Goal: Transaction & Acquisition: Purchase product/service

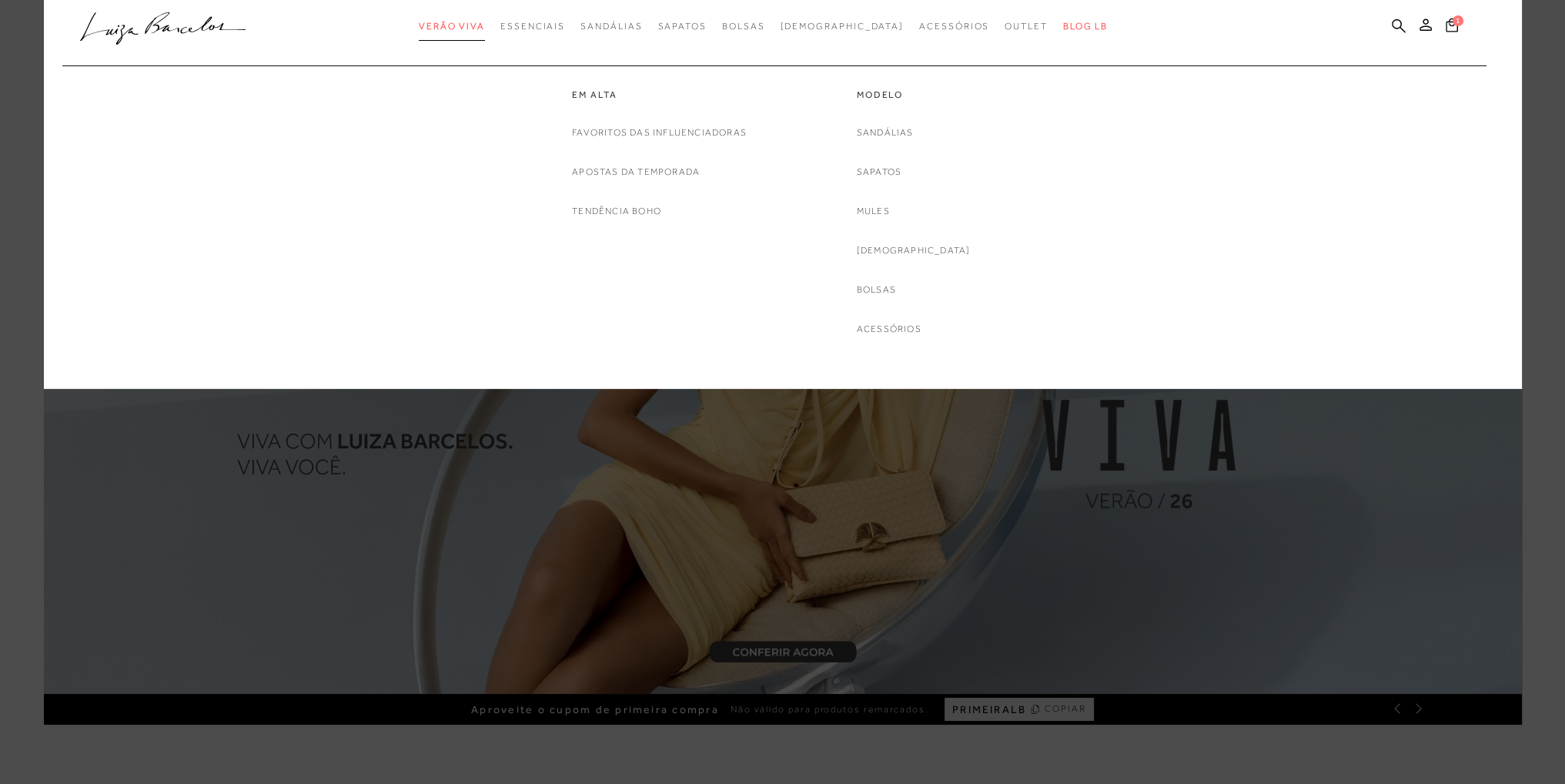
drag, startPoint x: 0, startPoint y: 0, endPoint x: 506, endPoint y: 23, distance: 506.5
click at [485, 23] on span "Verão Viva" at bounding box center [452, 26] width 66 height 11
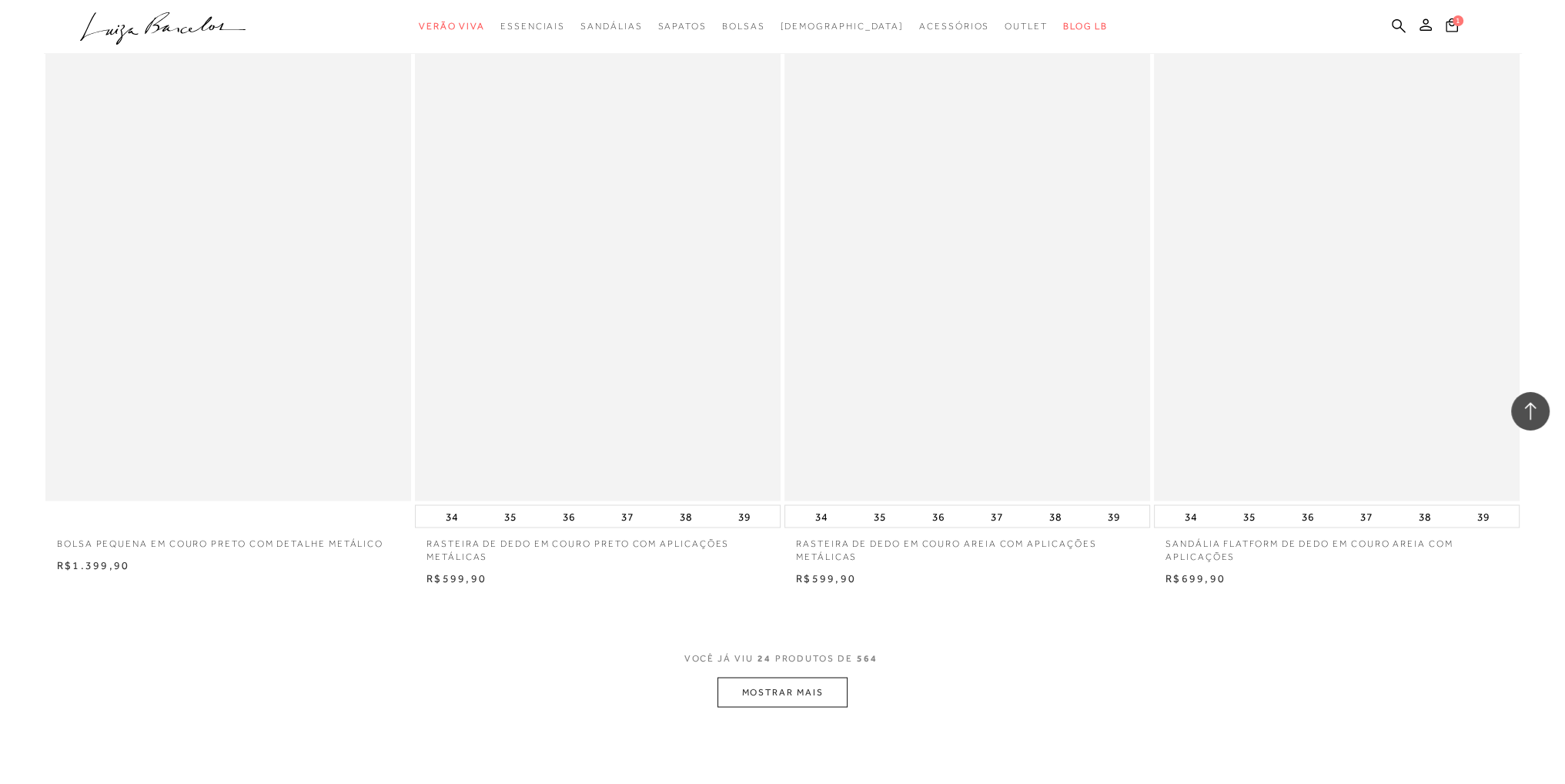
scroll to position [3541, 0]
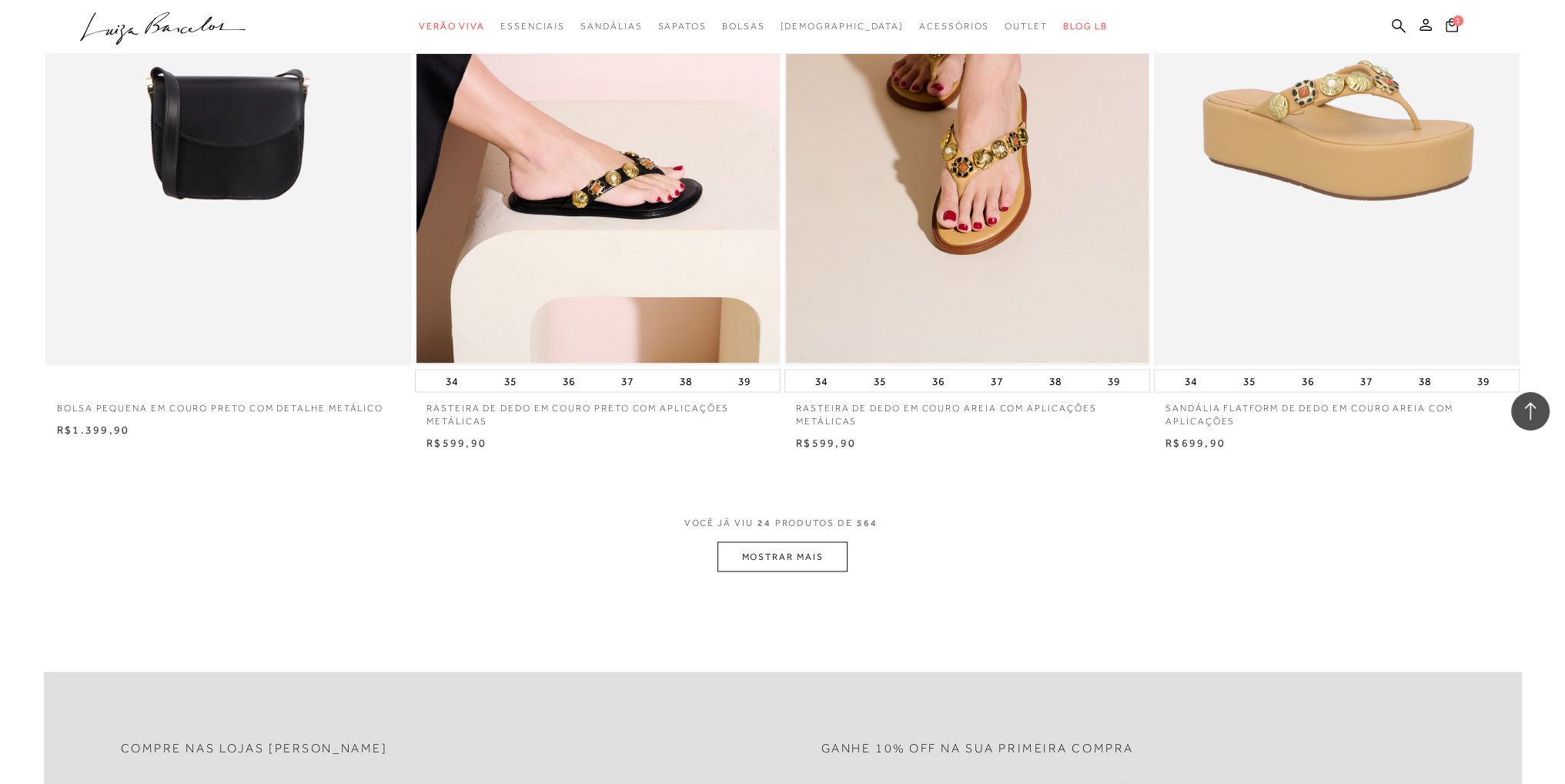
click at [793, 558] on button "MOSTRAR MAIS" at bounding box center [782, 556] width 130 height 30
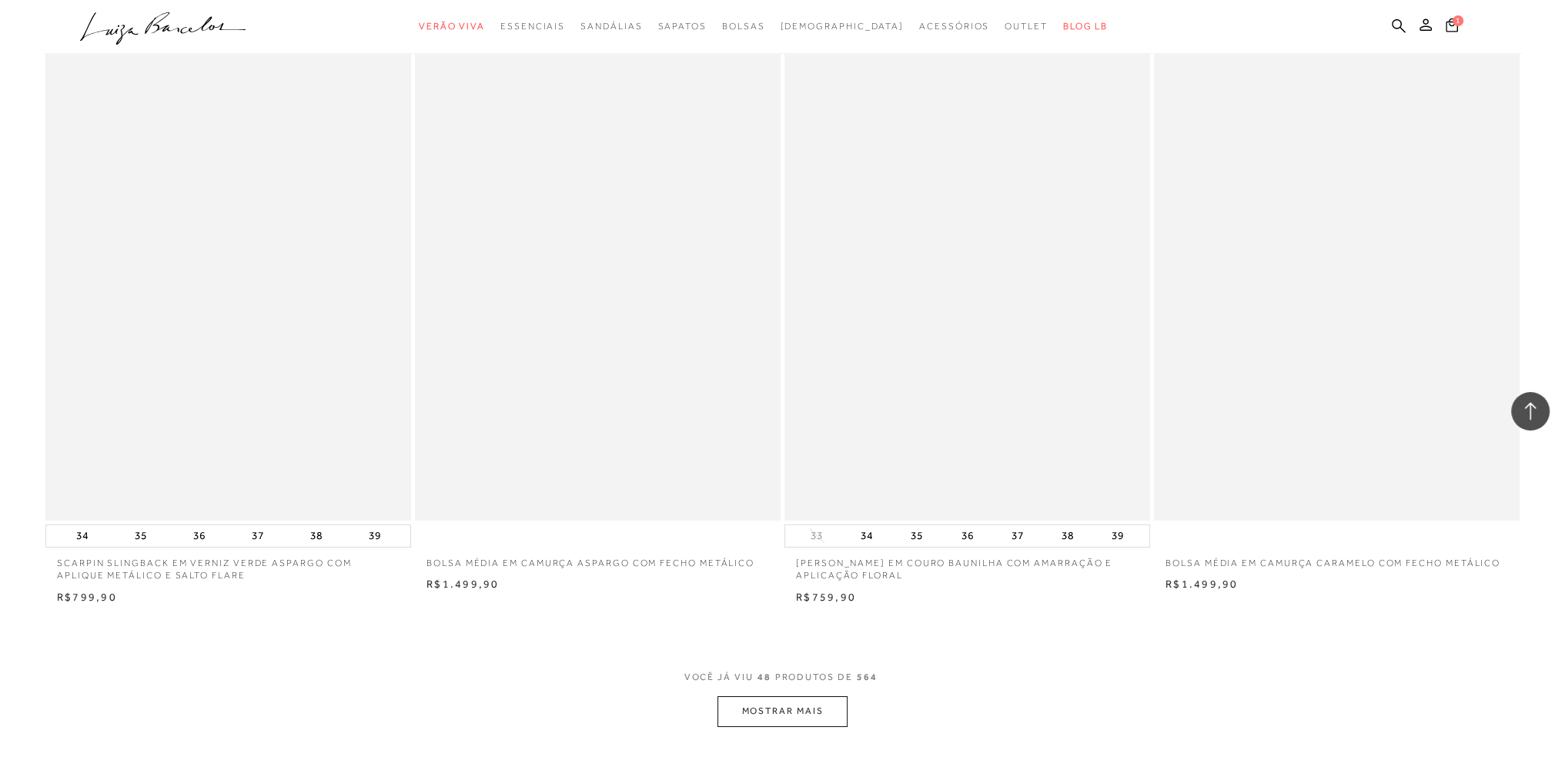
scroll to position [7314, 0]
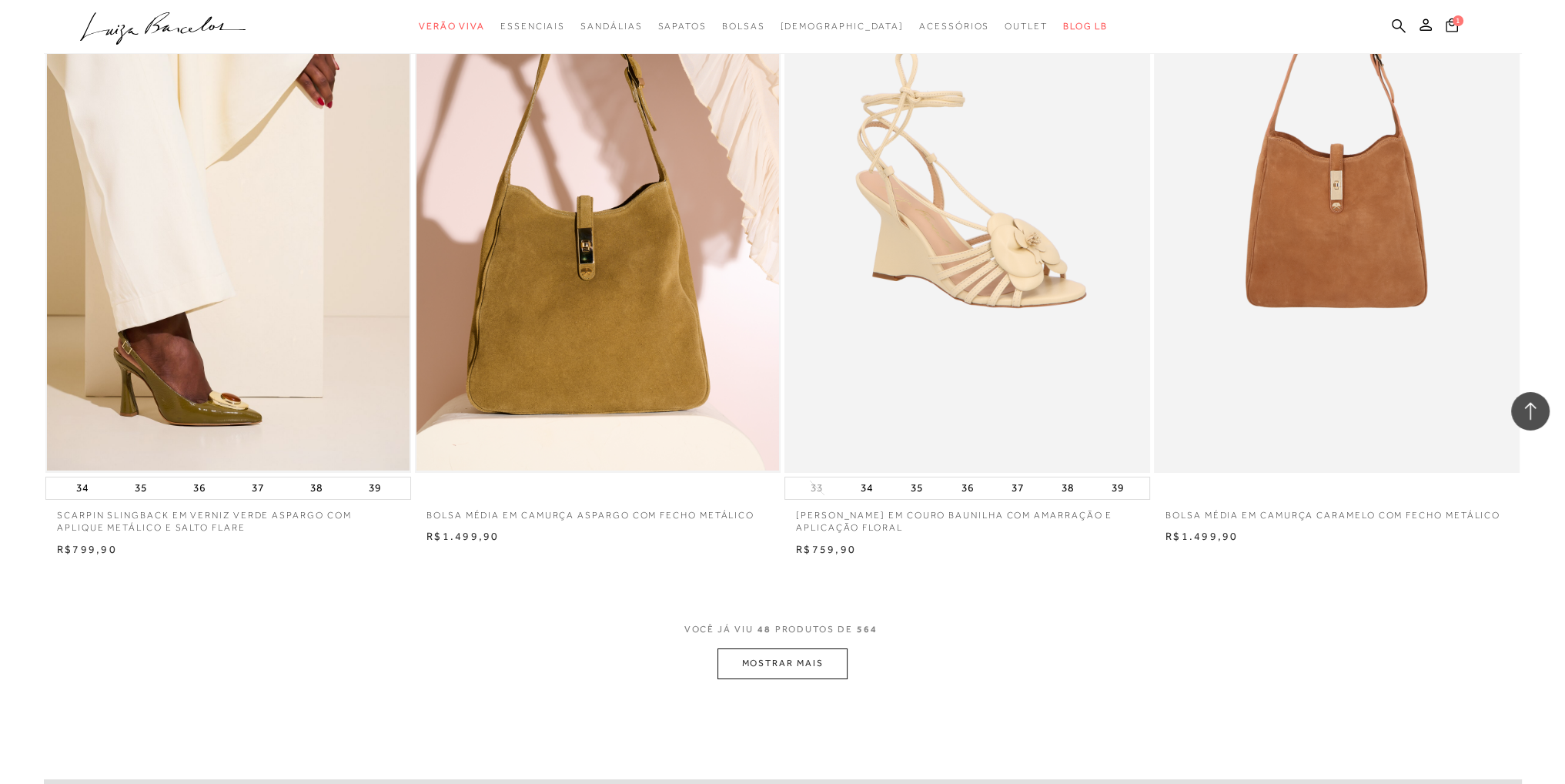
click at [794, 668] on button "MOSTRAR MAIS" at bounding box center [782, 663] width 130 height 30
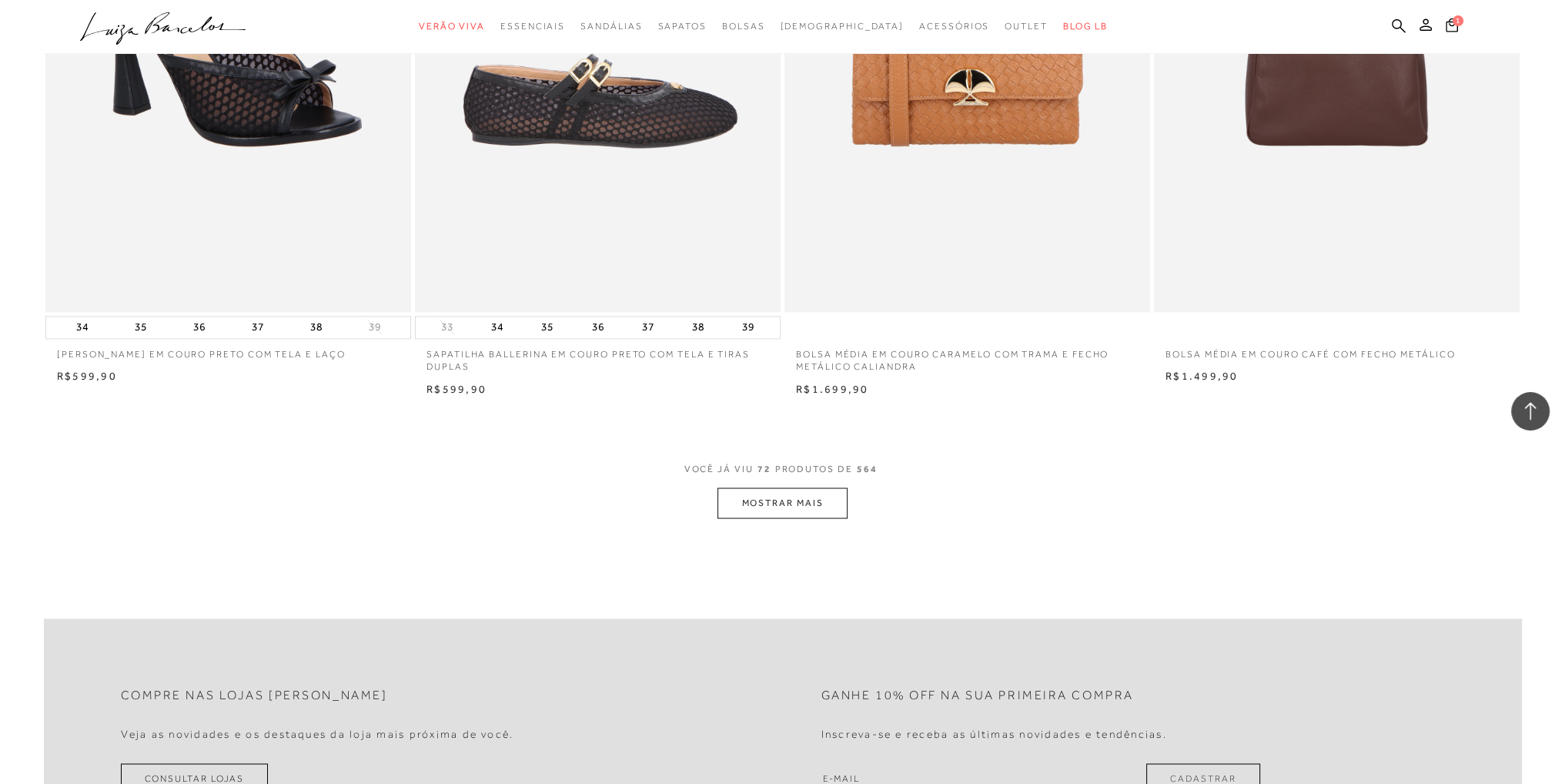
scroll to position [11394, 0]
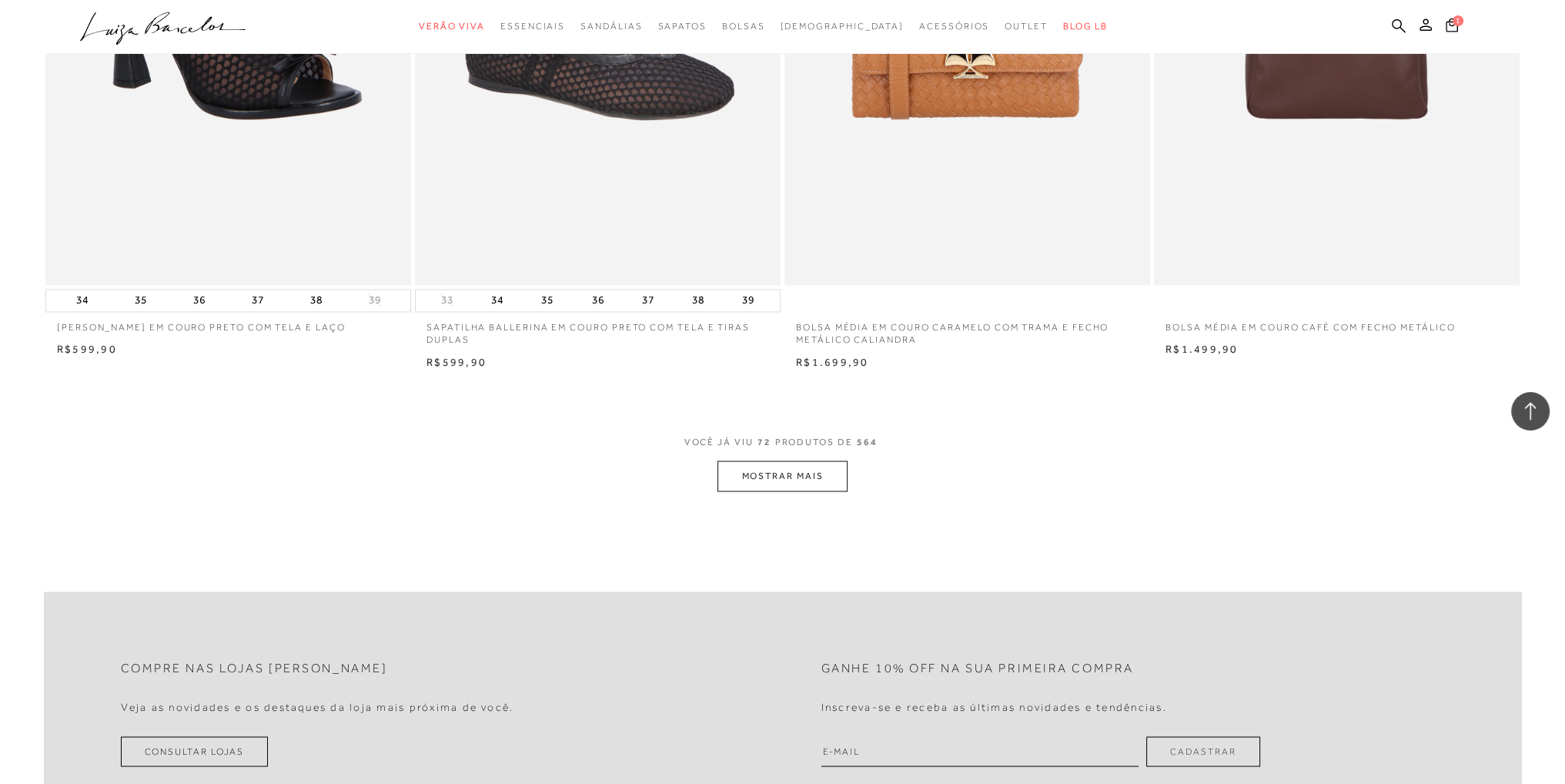
click at [760, 469] on button "MOSTRAR MAIS" at bounding box center [782, 476] width 130 height 30
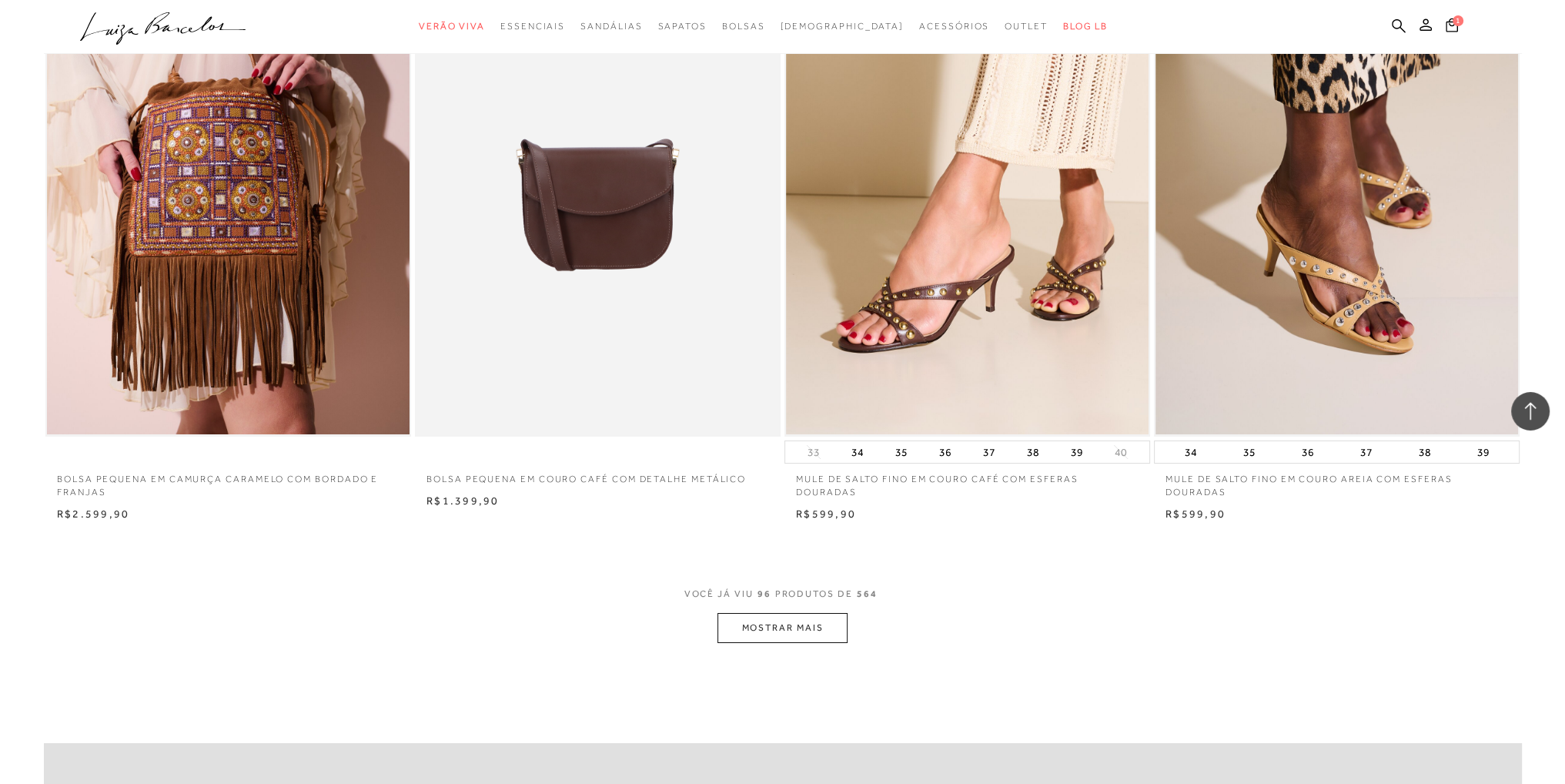
scroll to position [15167, 0]
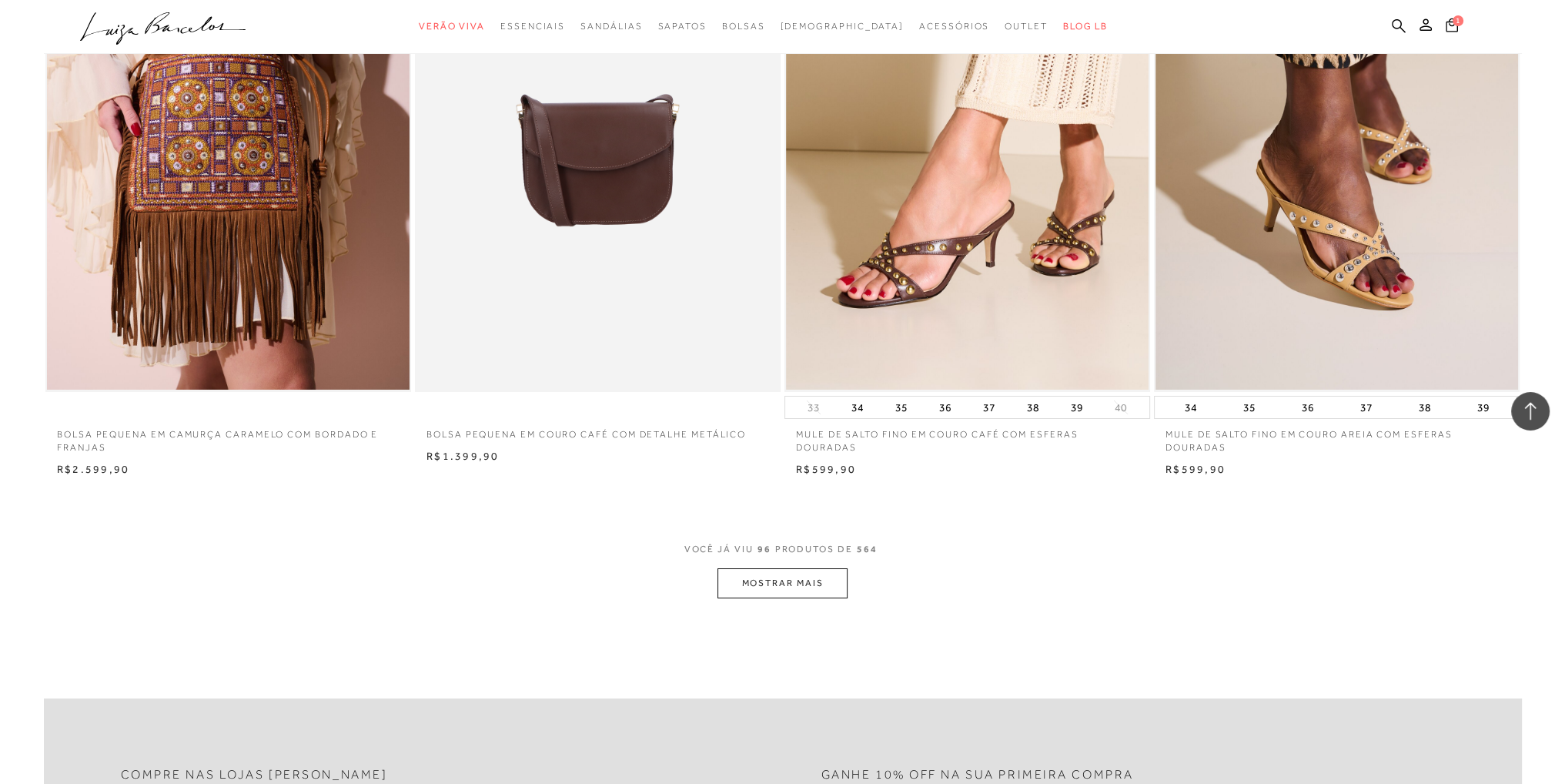
click at [807, 591] on button "MOSTRAR MAIS" at bounding box center [782, 583] width 130 height 30
